Goal: Find specific page/section: Find specific page/section

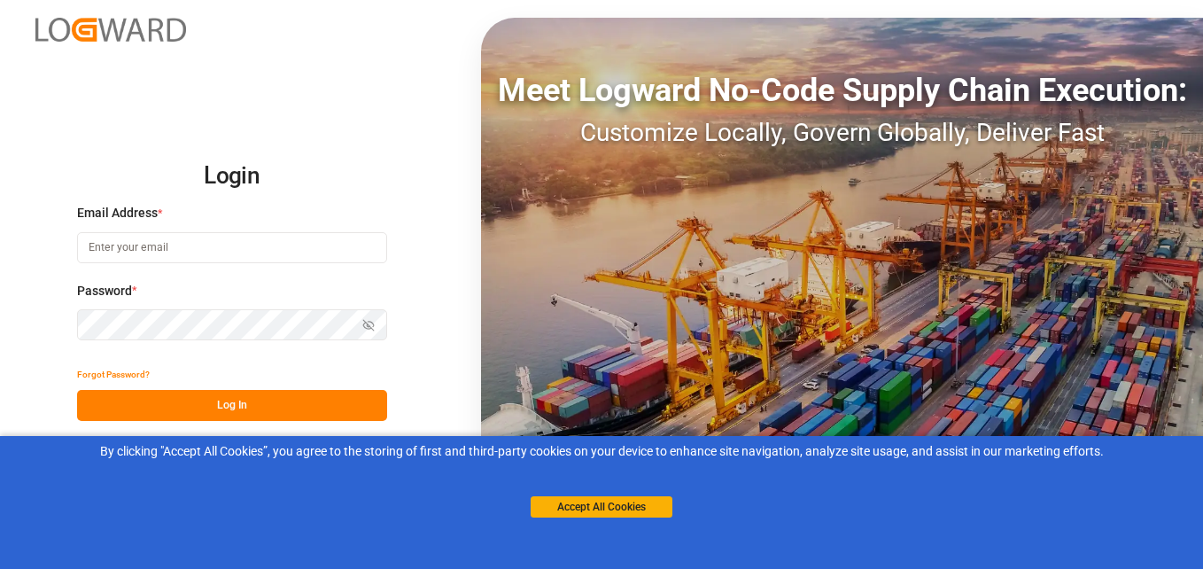
type input "[PERSON_NAME][EMAIL_ADDRESS][PERSON_NAME][DOMAIN_NAME]"
click at [278, 408] on button "Log In" at bounding box center [232, 405] width 310 height 31
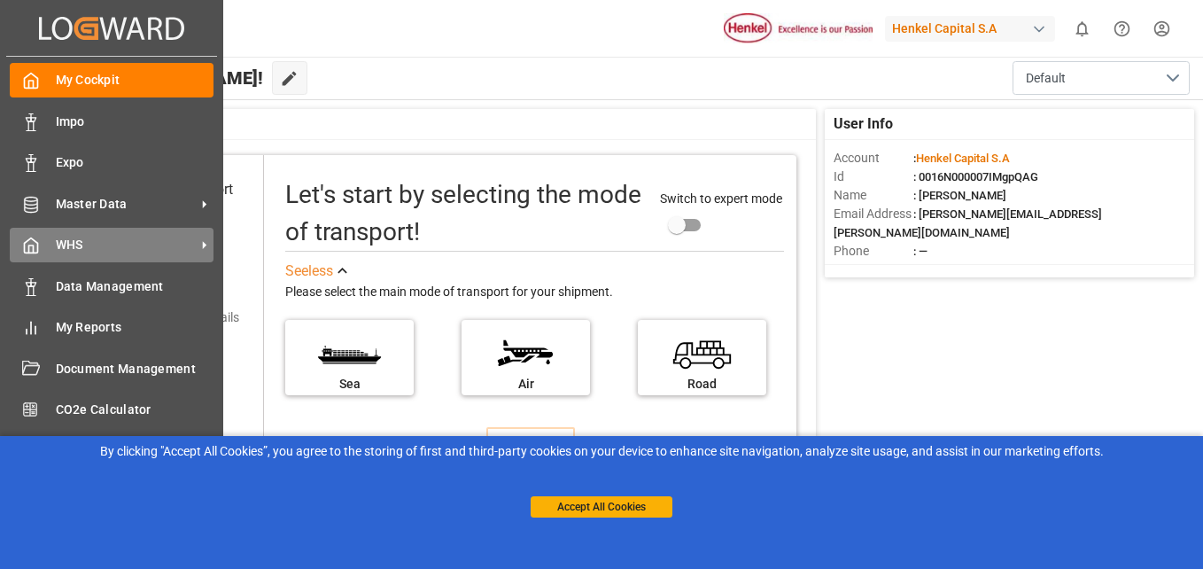
click at [129, 253] on span "WHS" at bounding box center [126, 245] width 140 height 19
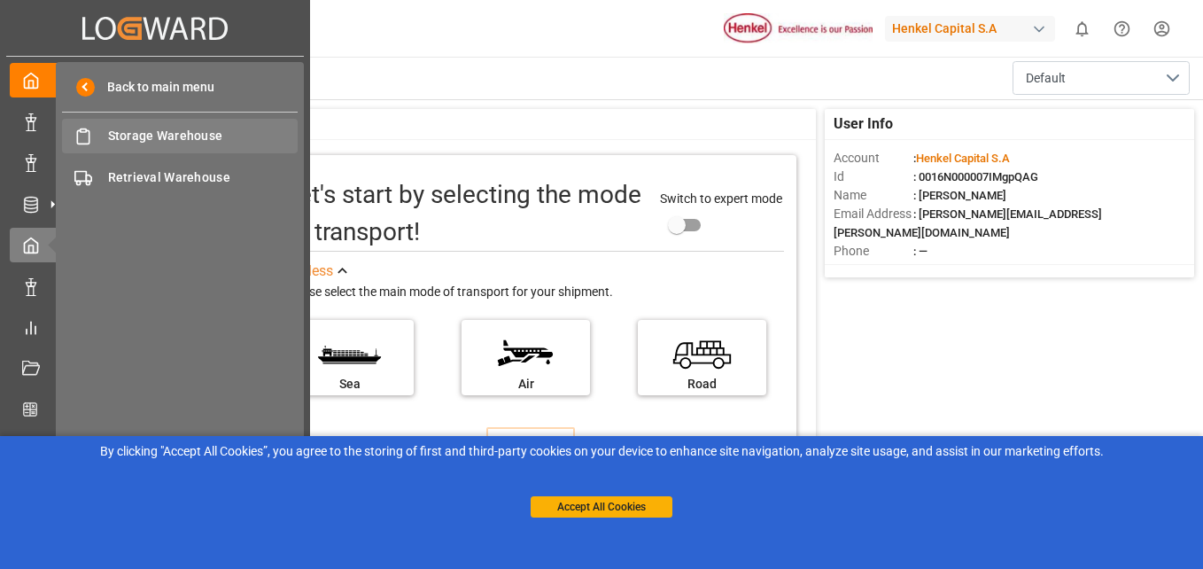
click at [187, 137] on span "Storage Warehouse" at bounding box center [203, 136] width 191 height 19
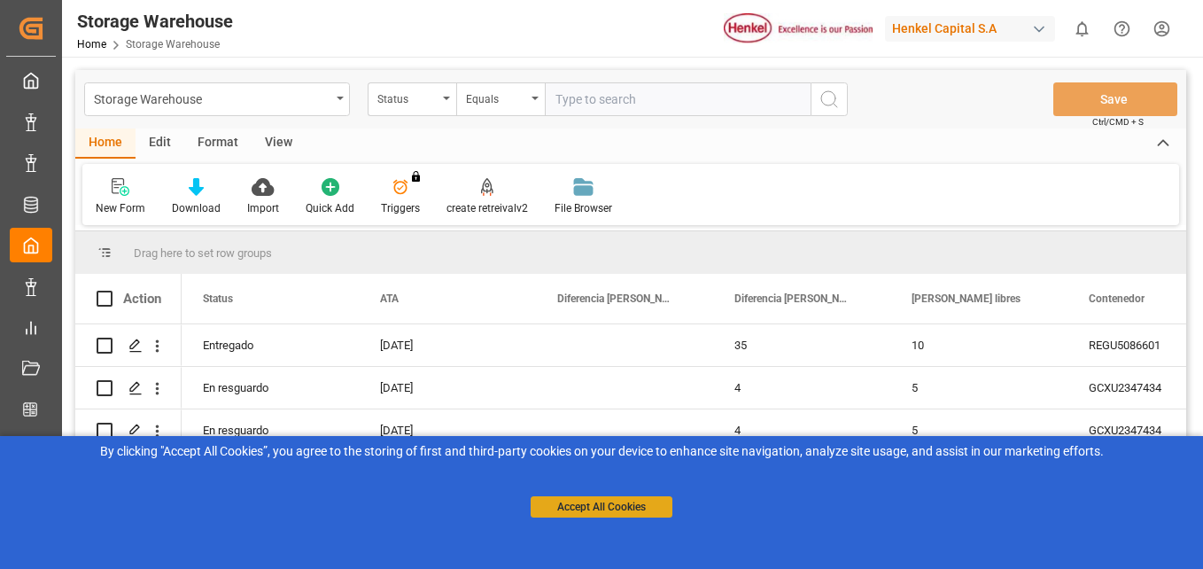
click at [611, 509] on button "Accept All Cookies" at bounding box center [602, 506] width 142 height 21
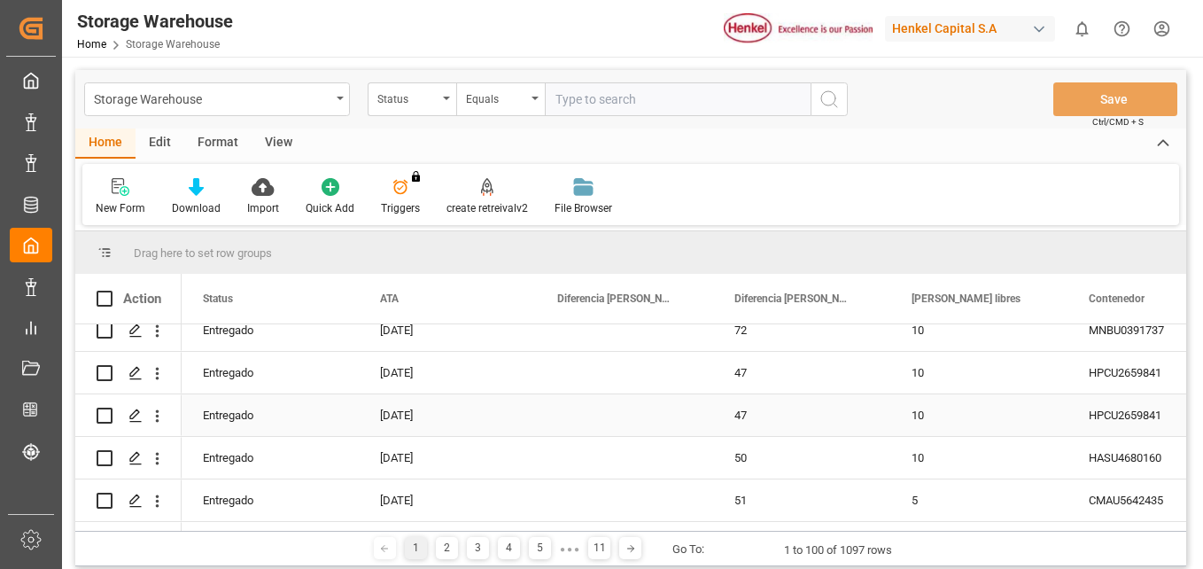
scroll to position [3311, 0]
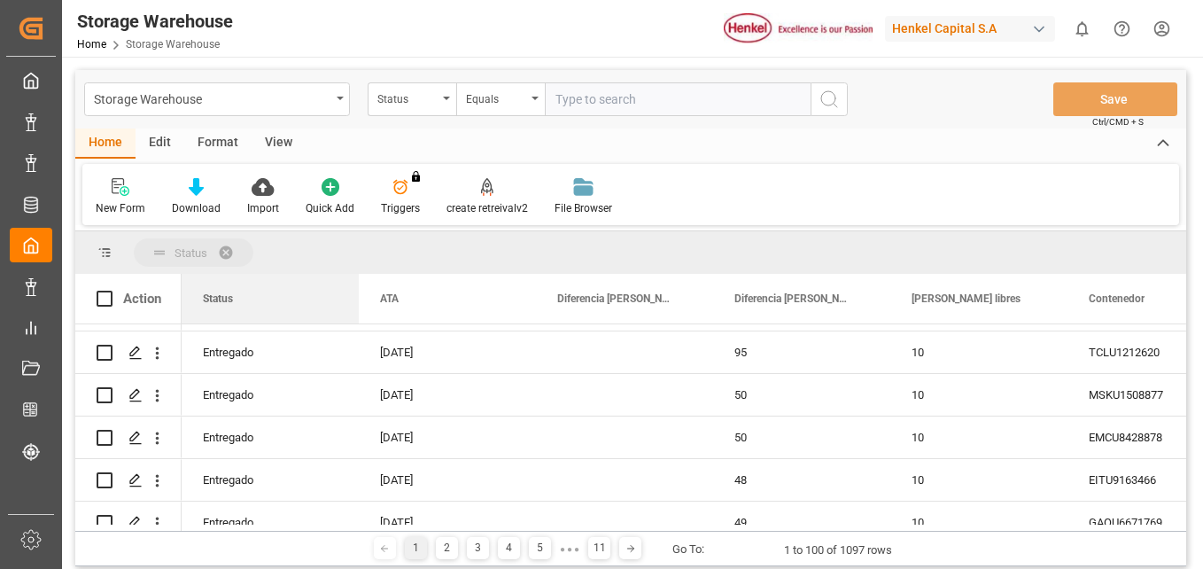
drag, startPoint x: 220, startPoint y: 280, endPoint x: 259, endPoint y: 240, distance: 55.8
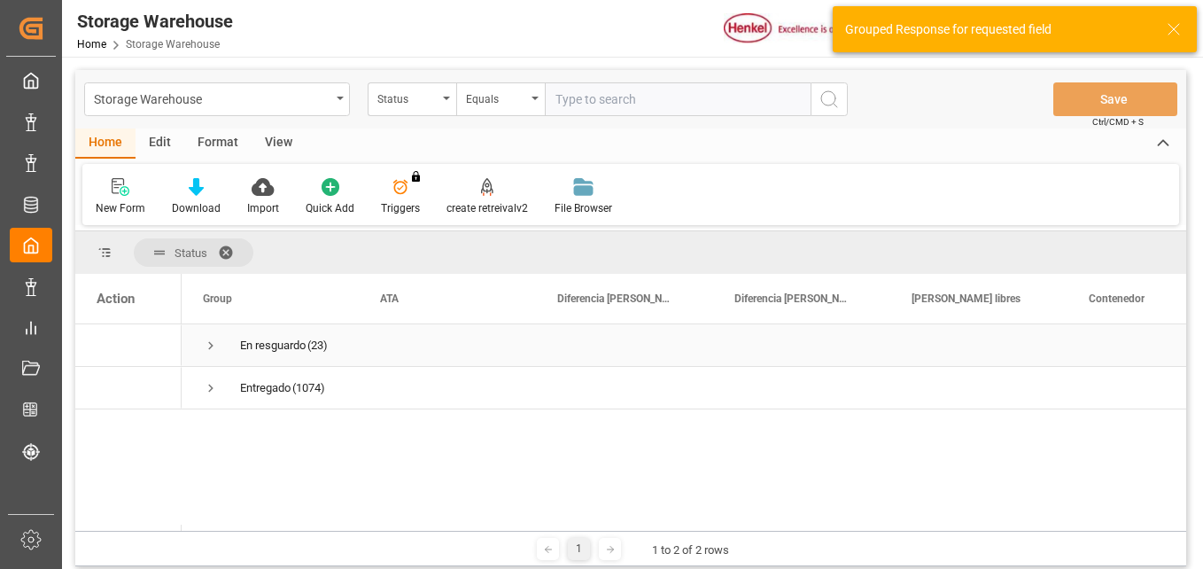
click at [219, 348] on span "En resguardo (23)" at bounding box center [270, 345] width 135 height 40
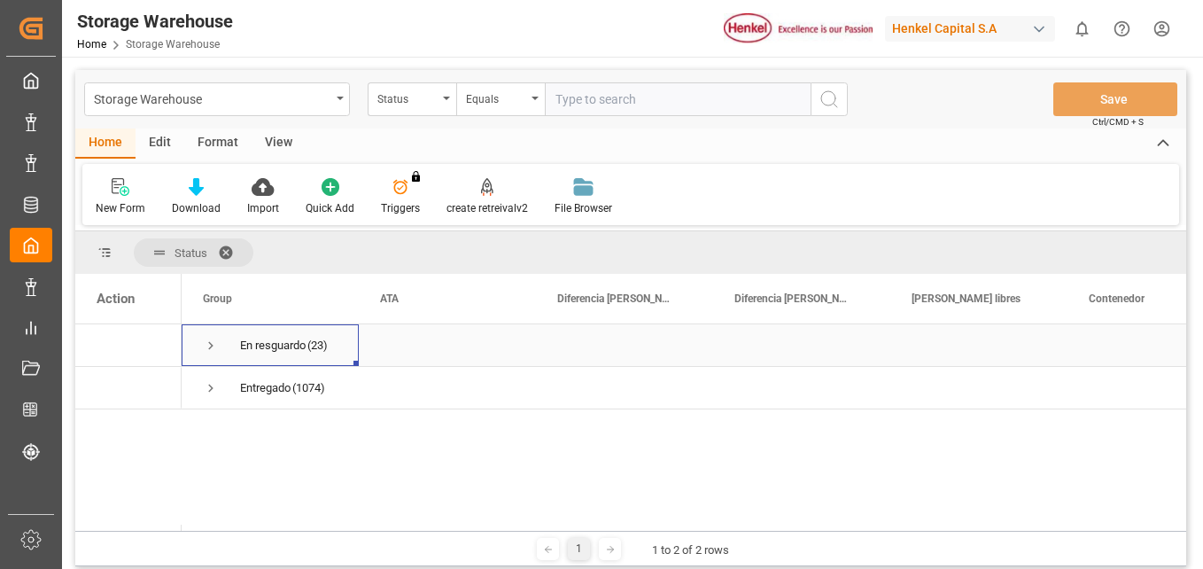
click at [258, 348] on div "En resguardo" at bounding box center [273, 345] width 66 height 41
click at [292, 344] on div "En resguardo" at bounding box center [273, 345] width 66 height 41
click at [208, 346] on span "Press SPACE to select this row." at bounding box center [211, 346] width 16 height 16
